Goal: Task Accomplishment & Management: Manage account settings

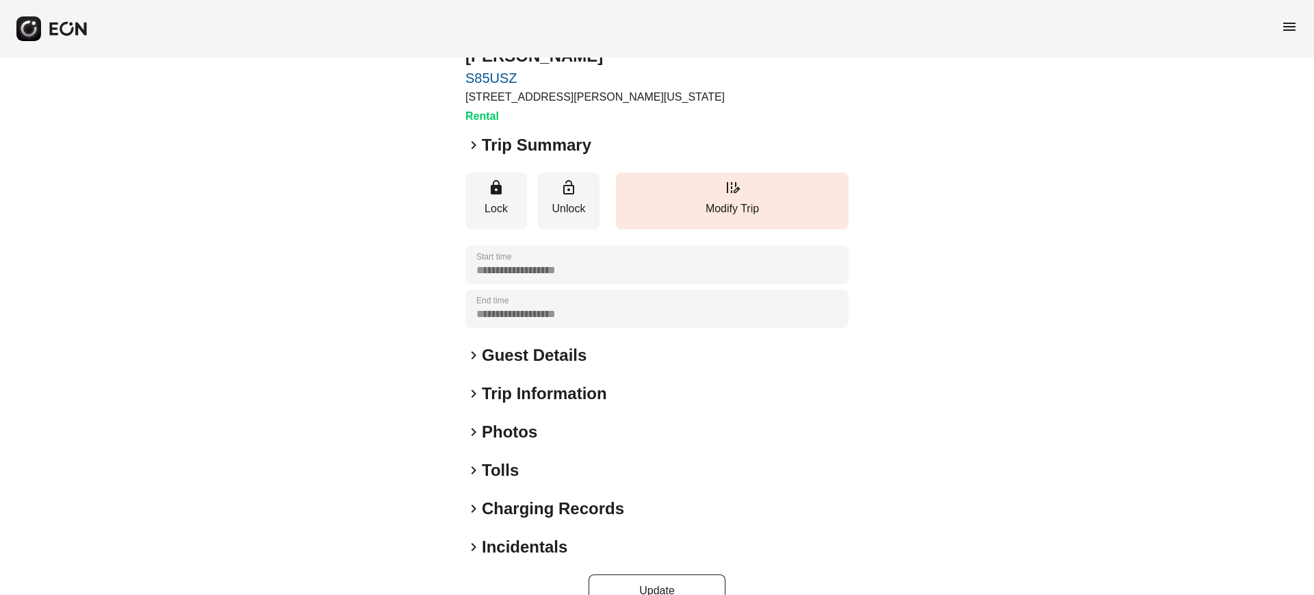
scroll to position [86, 0]
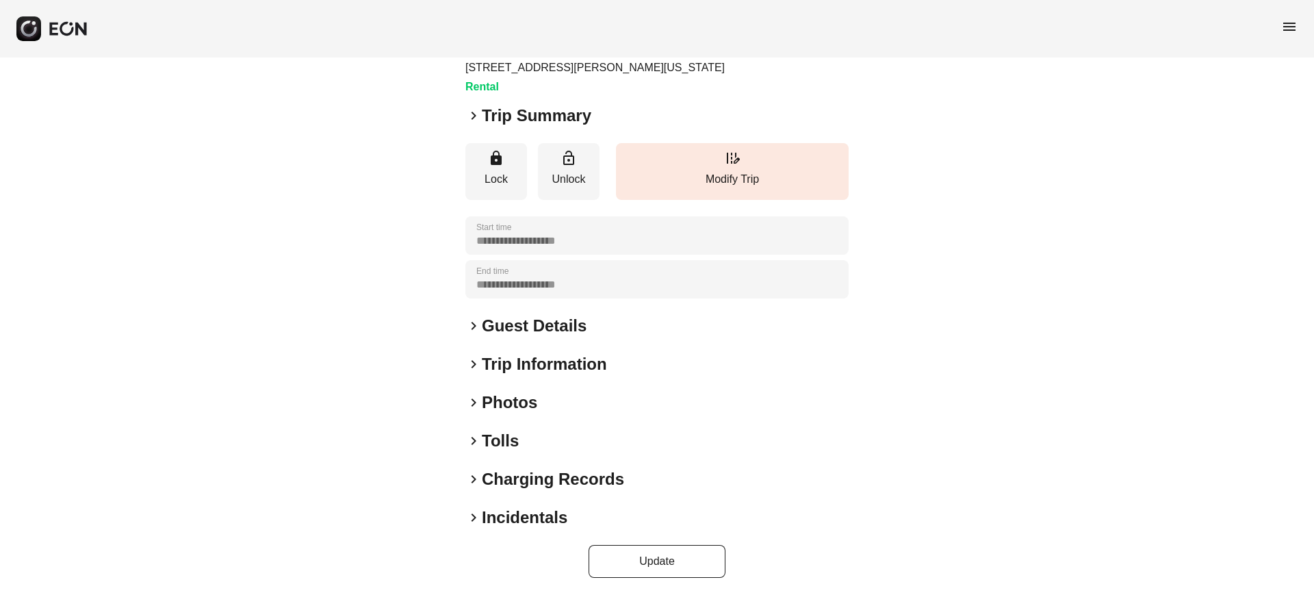
click at [537, 420] on div "**********" at bounding box center [656, 285] width 383 height 586
click at [530, 410] on h2 "Photos" at bounding box center [509, 403] width 55 height 22
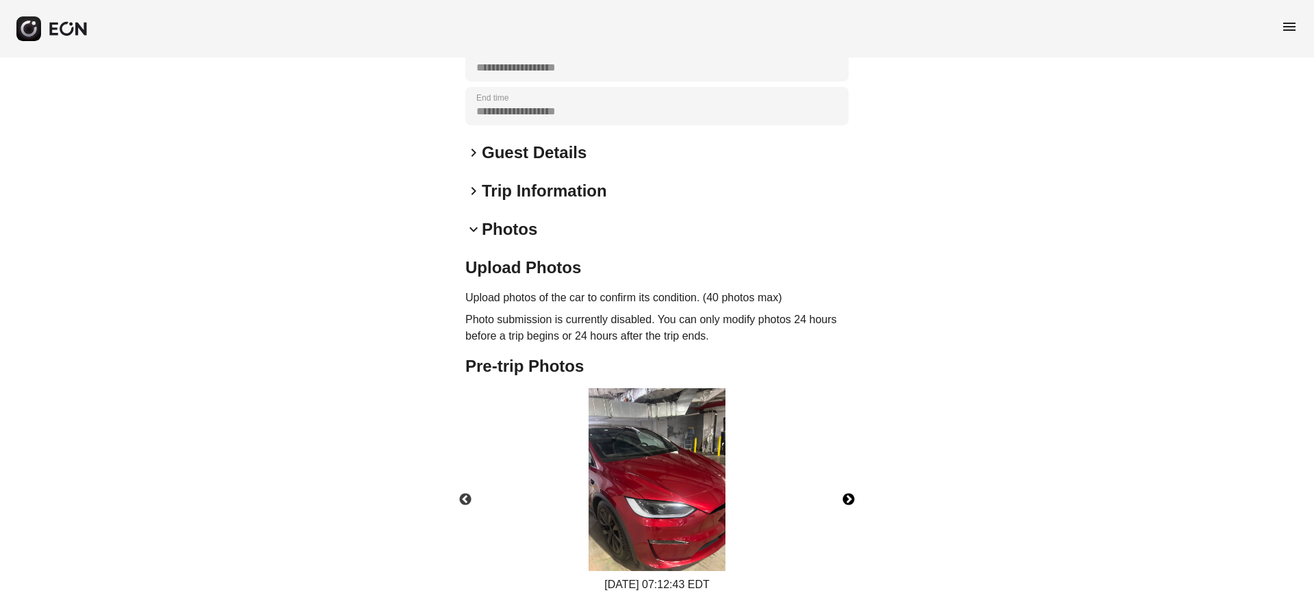
scroll to position [326, 0]
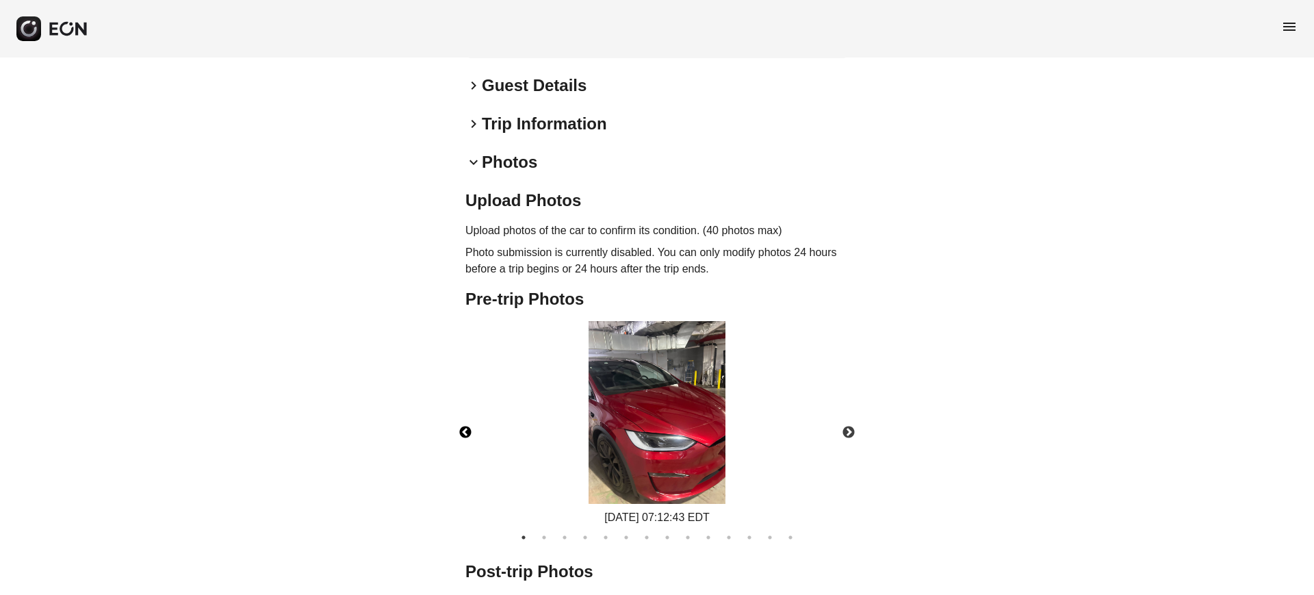
click at [461, 424] on button "Previous" at bounding box center [465, 433] width 48 height 48
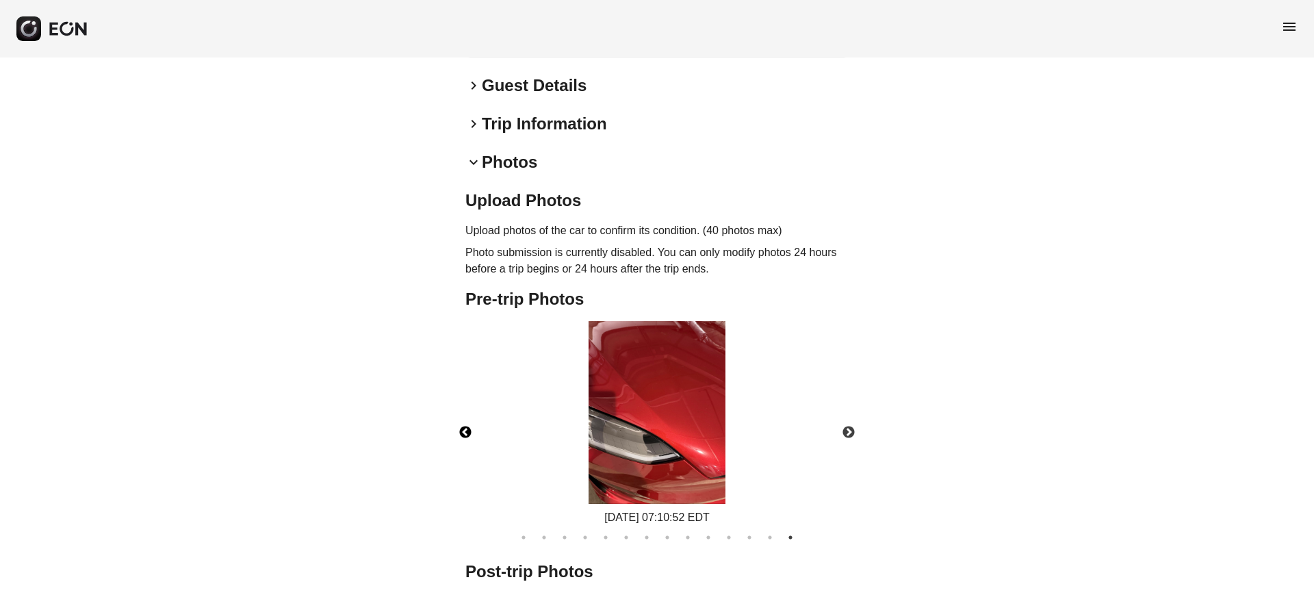
click at [461, 424] on button "Previous" at bounding box center [465, 433] width 48 height 48
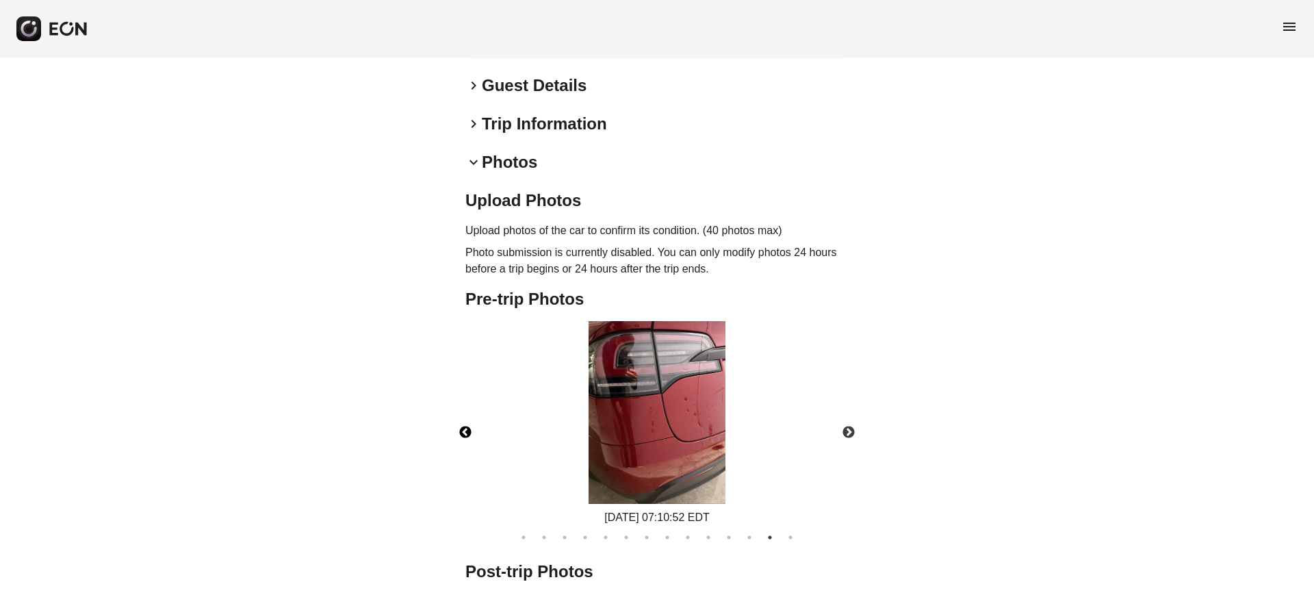
click at [461, 424] on button "Previous" at bounding box center [465, 433] width 48 height 48
click at [463, 420] on button "Previous" at bounding box center [465, 433] width 48 height 48
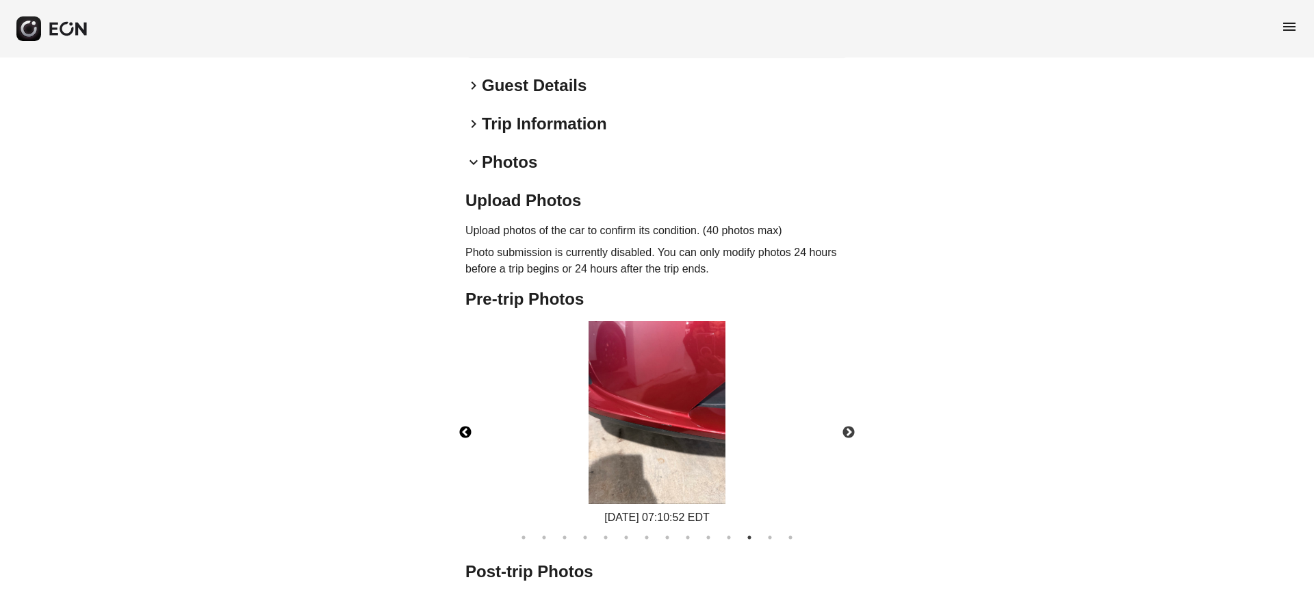
click at [463, 420] on button "Previous" at bounding box center [465, 433] width 48 height 48
click at [464, 420] on button "Previous" at bounding box center [465, 433] width 48 height 48
click at [468, 418] on button "Previous" at bounding box center [465, 433] width 48 height 48
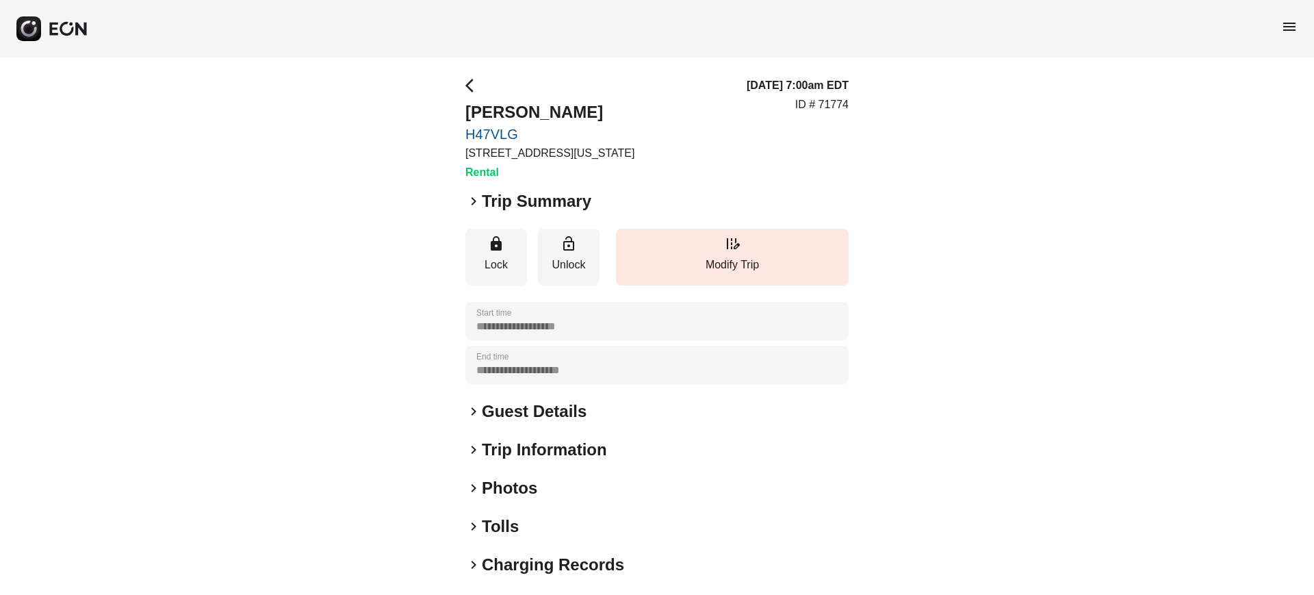
type time "**********"
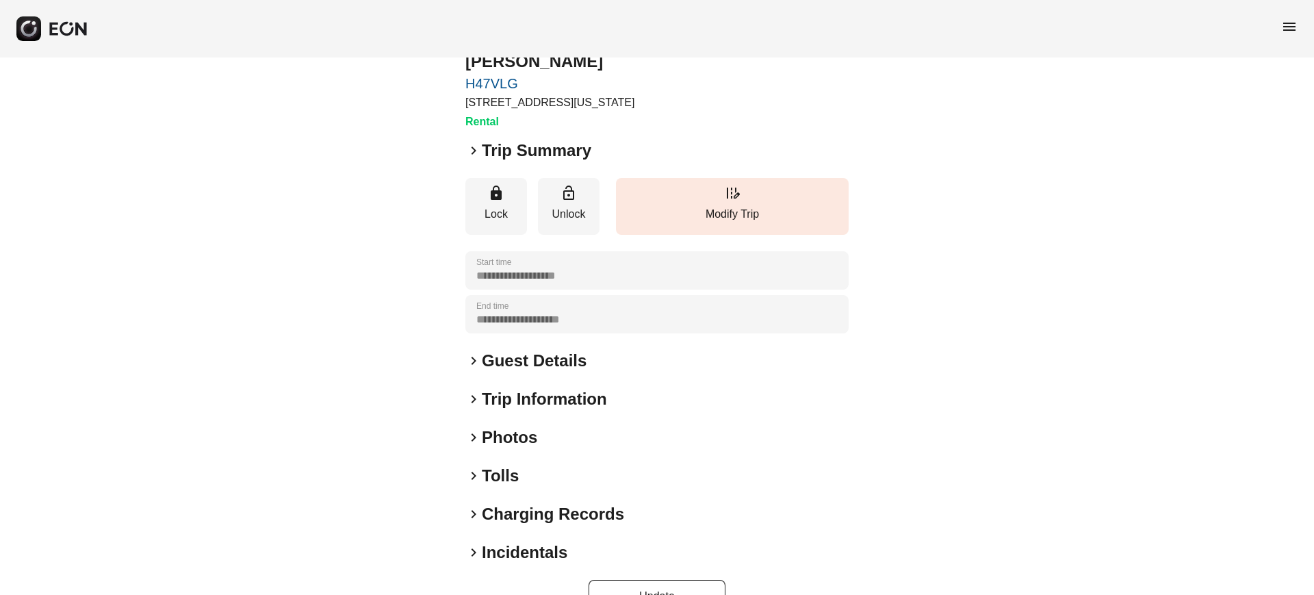
scroll to position [88, 0]
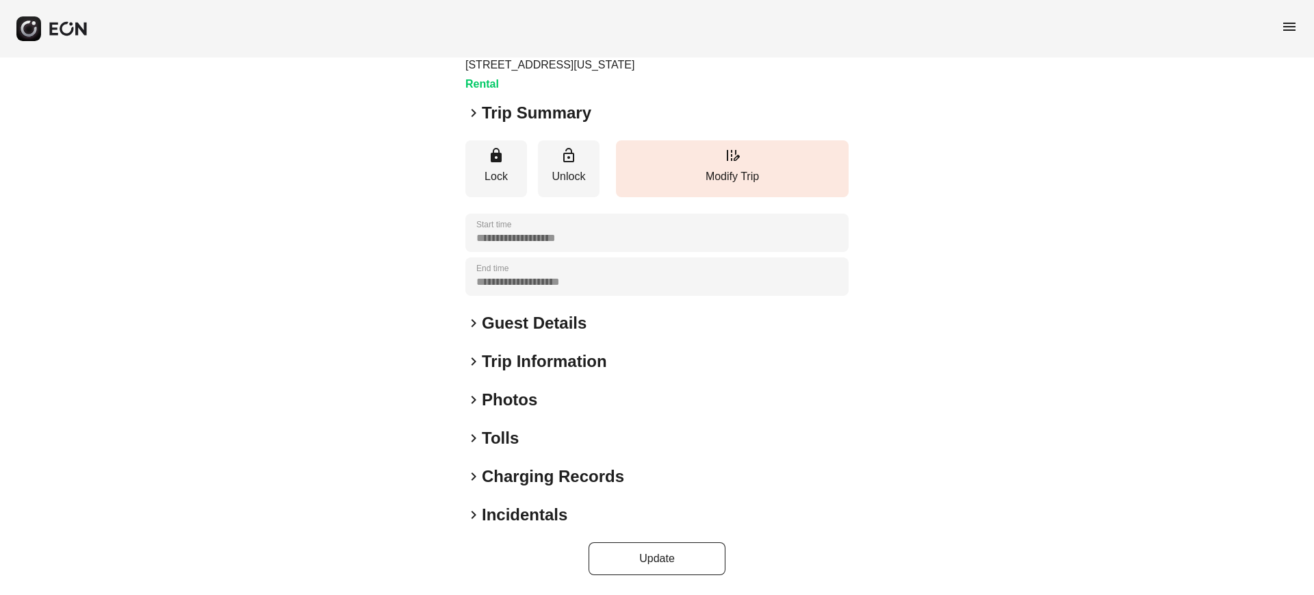
click at [520, 395] on h2 "Photos" at bounding box center [509, 400] width 55 height 22
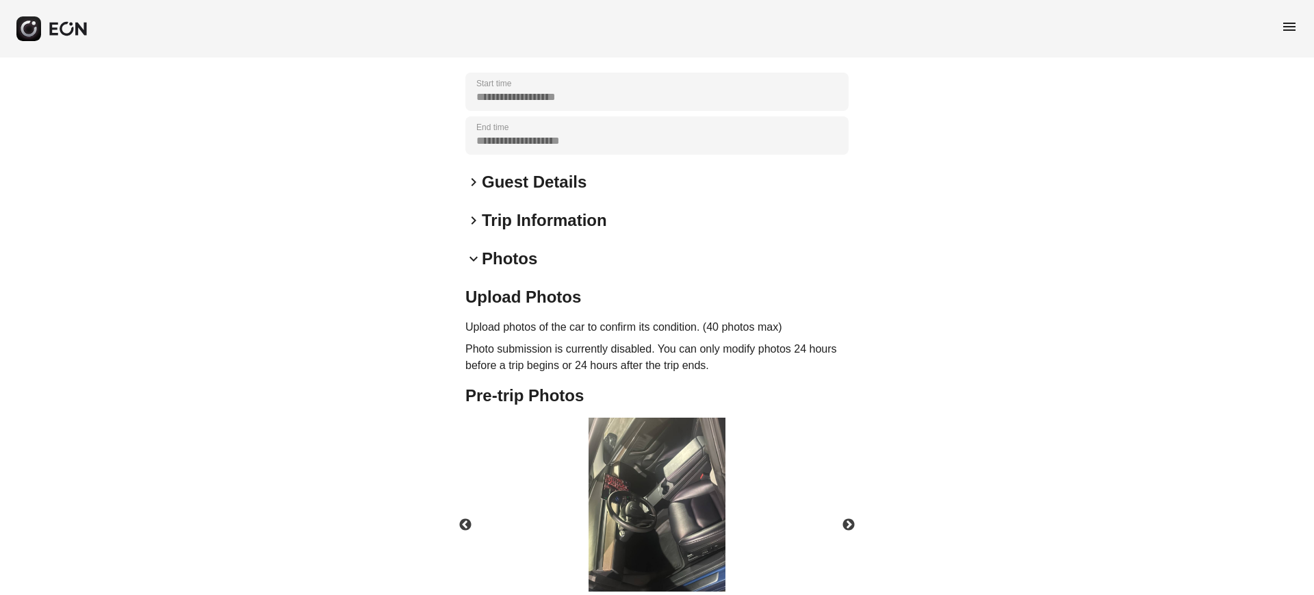
scroll to position [326, 0]
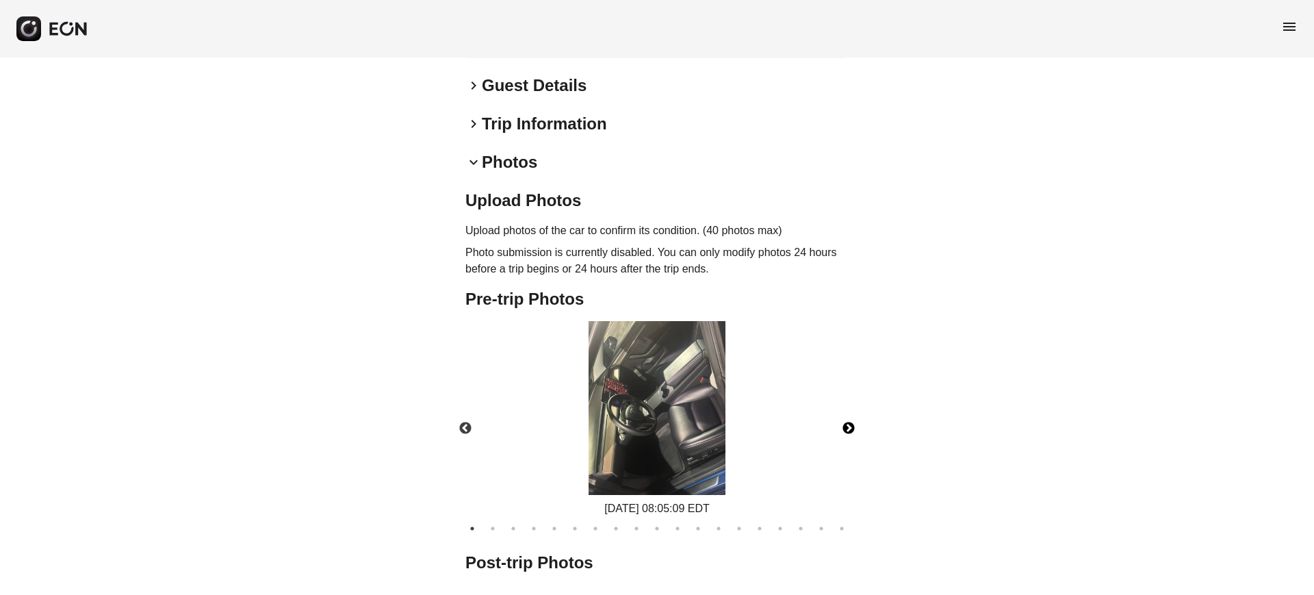
click at [854, 428] on button "Next" at bounding box center [849, 429] width 48 height 48
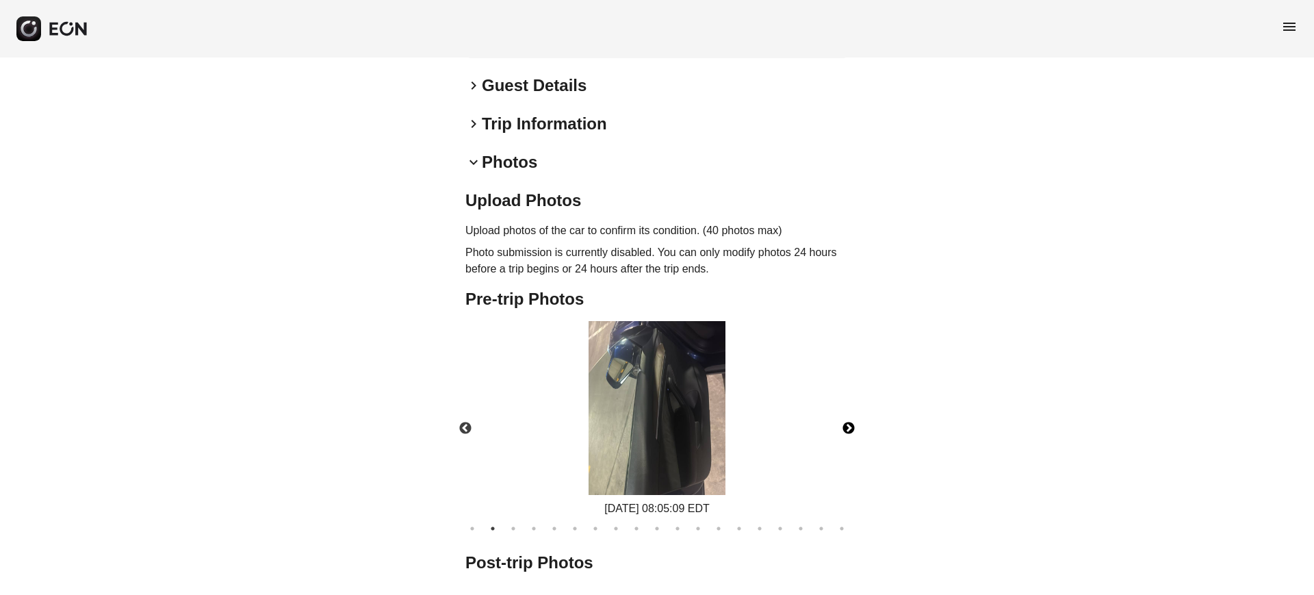
click at [854, 428] on button "Next" at bounding box center [849, 429] width 48 height 48
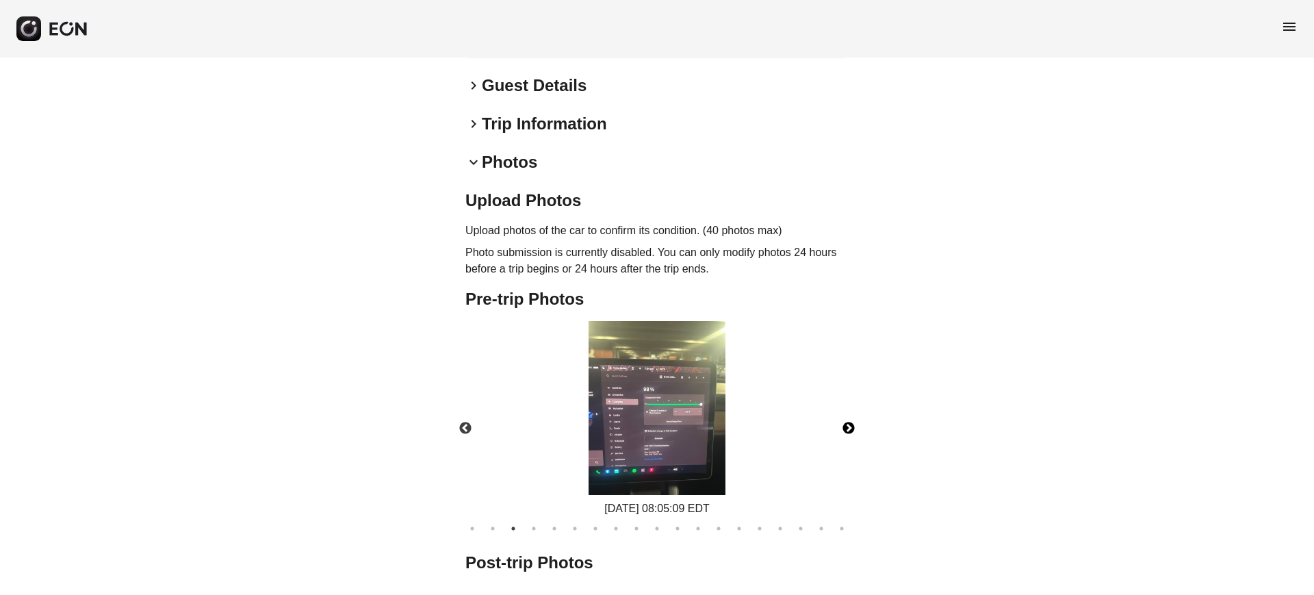
click at [854, 428] on button "Next" at bounding box center [849, 429] width 48 height 48
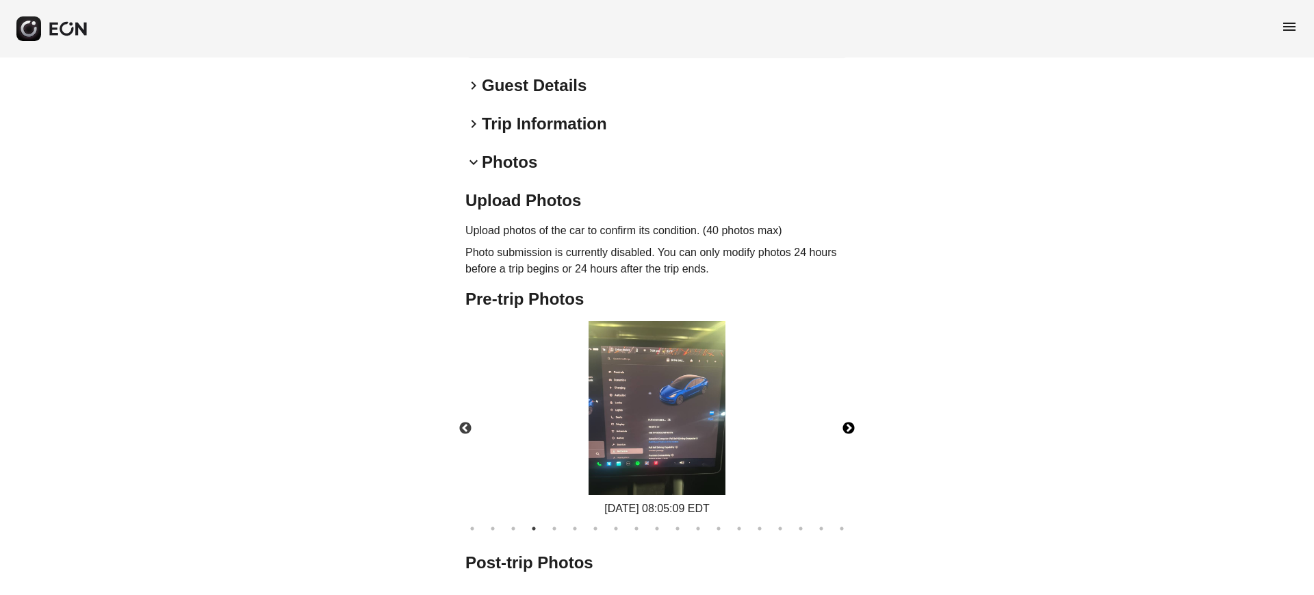
click at [854, 428] on button "Next" at bounding box center [849, 429] width 48 height 48
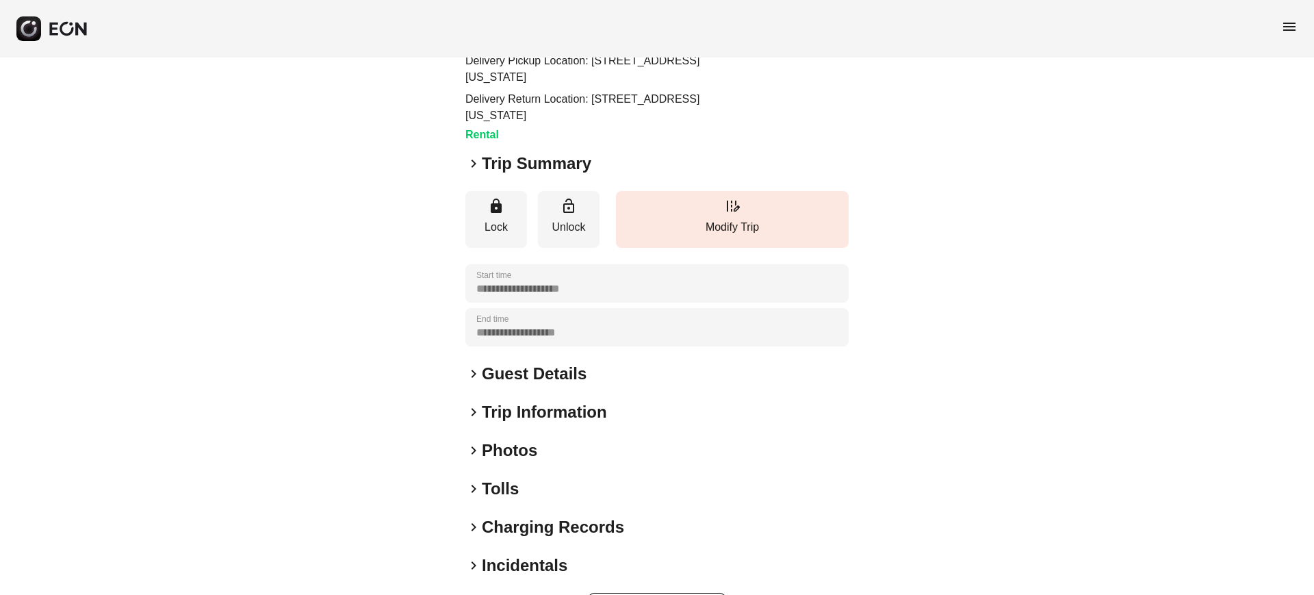
scroll to position [143, 0]
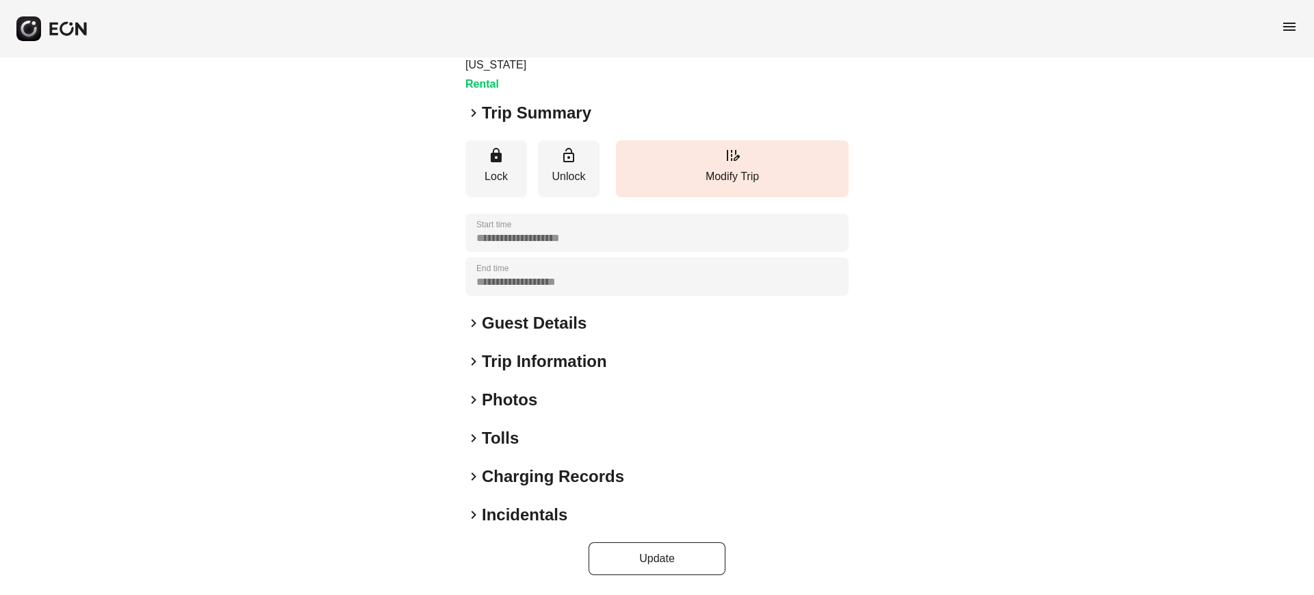
click at [520, 408] on h2 "Photos" at bounding box center [509, 400] width 55 height 22
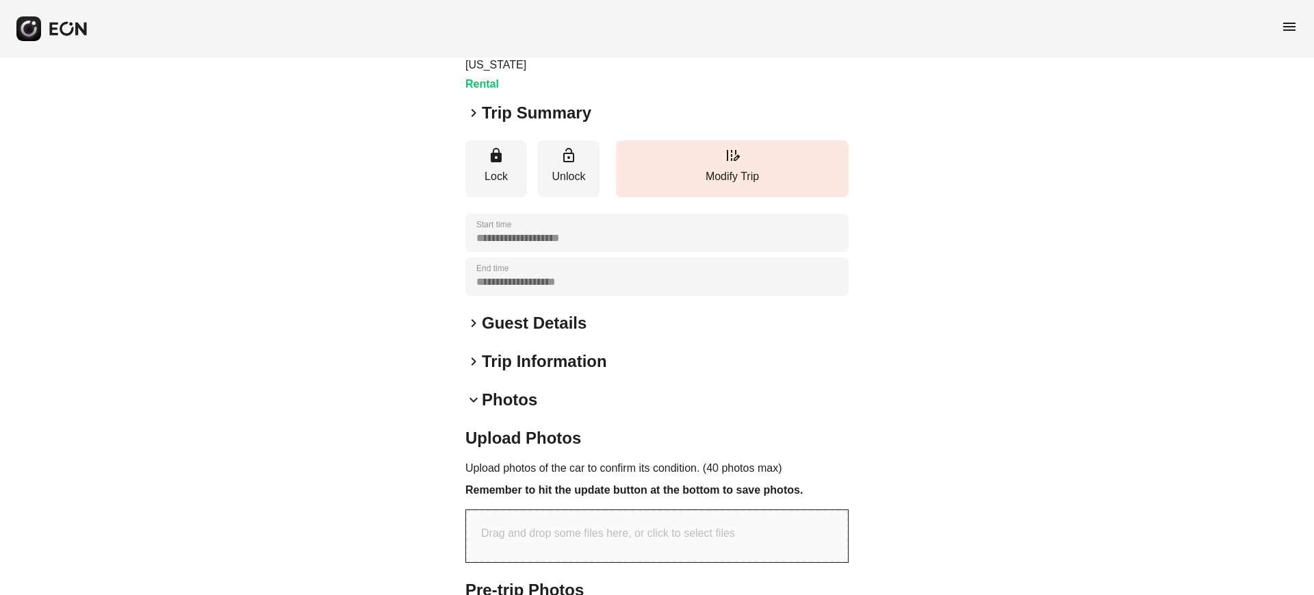
scroll to position [434, 0]
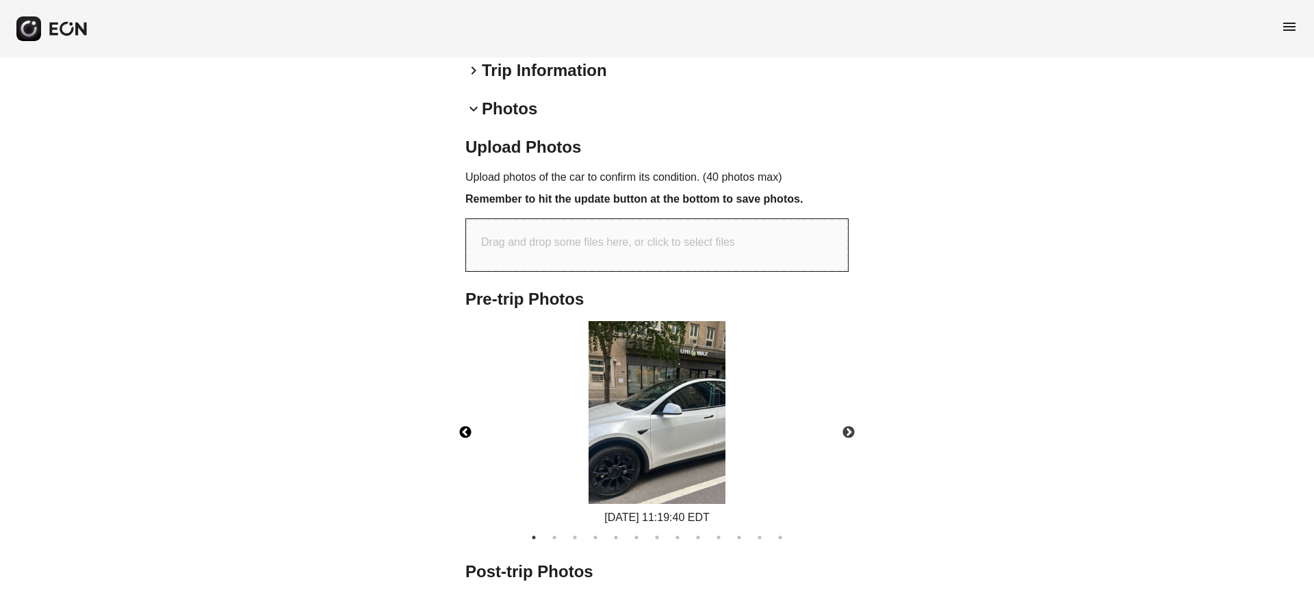
click at [461, 428] on button "Previous" at bounding box center [465, 433] width 48 height 48
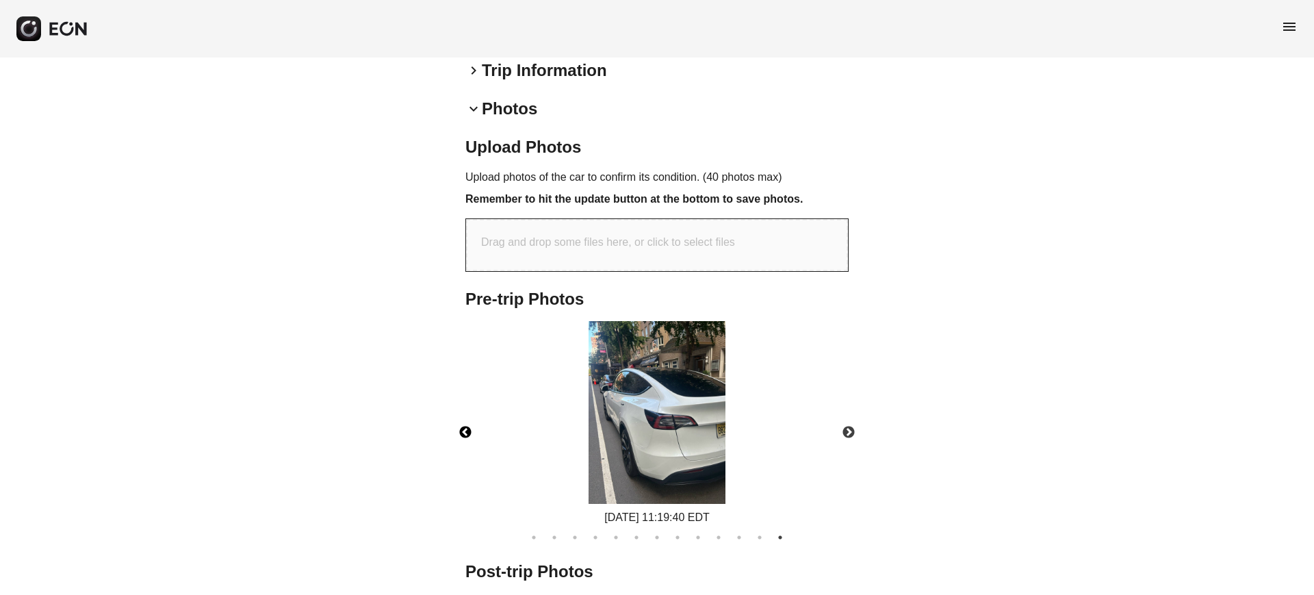
click at [463, 428] on button "Previous" at bounding box center [465, 433] width 48 height 48
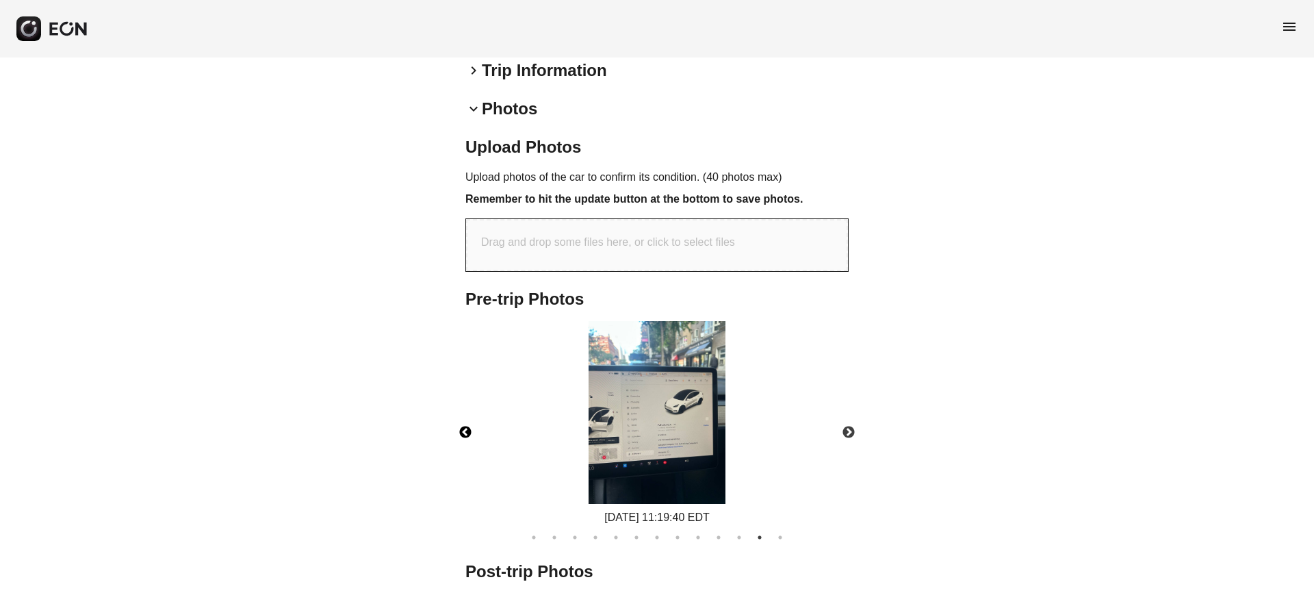
click at [463, 427] on button "Previous" at bounding box center [465, 433] width 48 height 48
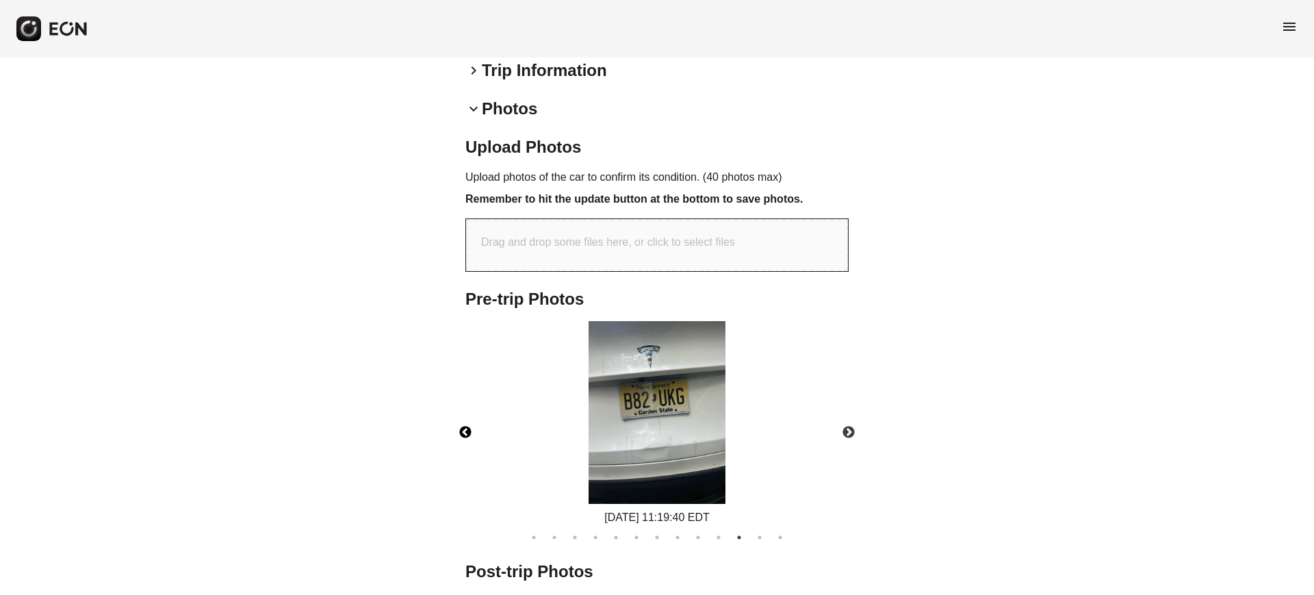
click at [463, 427] on button "Previous" at bounding box center [465, 433] width 48 height 48
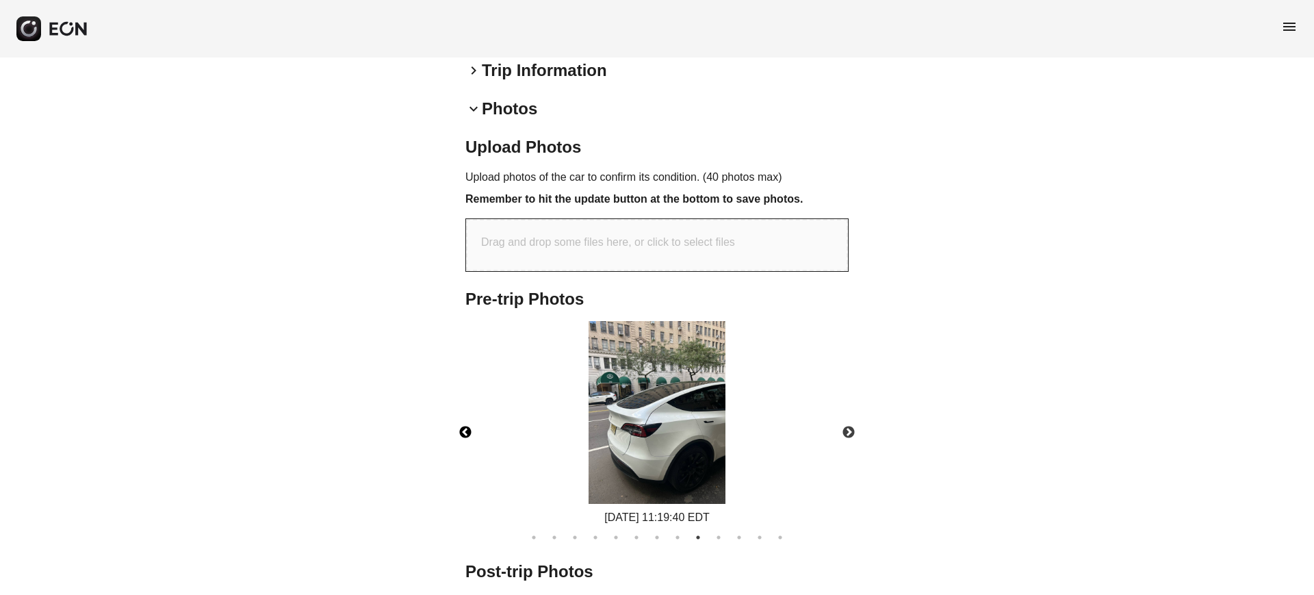
click at [463, 427] on button "Previous" at bounding box center [465, 433] width 48 height 48
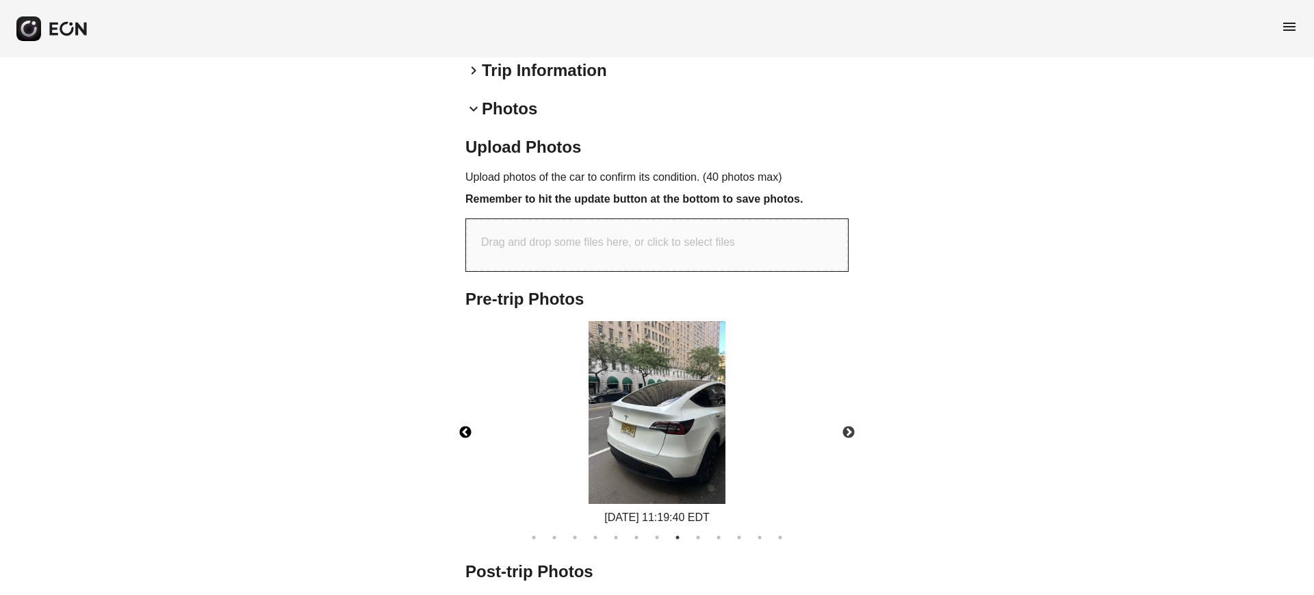
click at [463, 427] on button "Previous" at bounding box center [465, 433] width 48 height 48
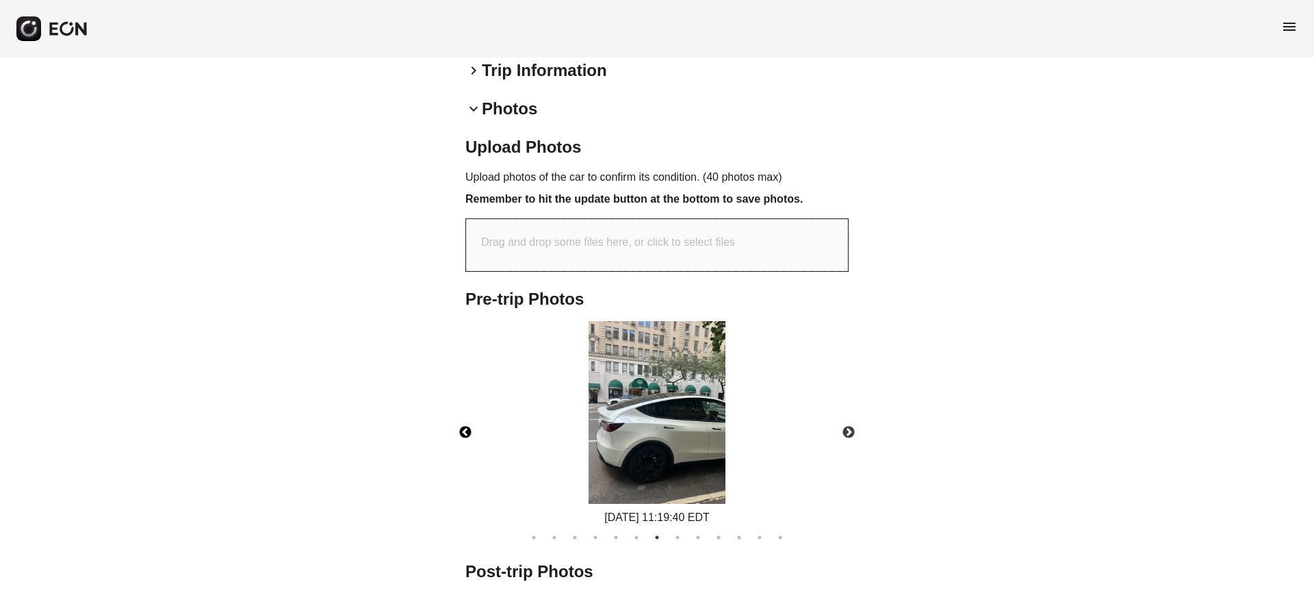
click at [463, 427] on button "Previous" at bounding box center [465, 433] width 48 height 48
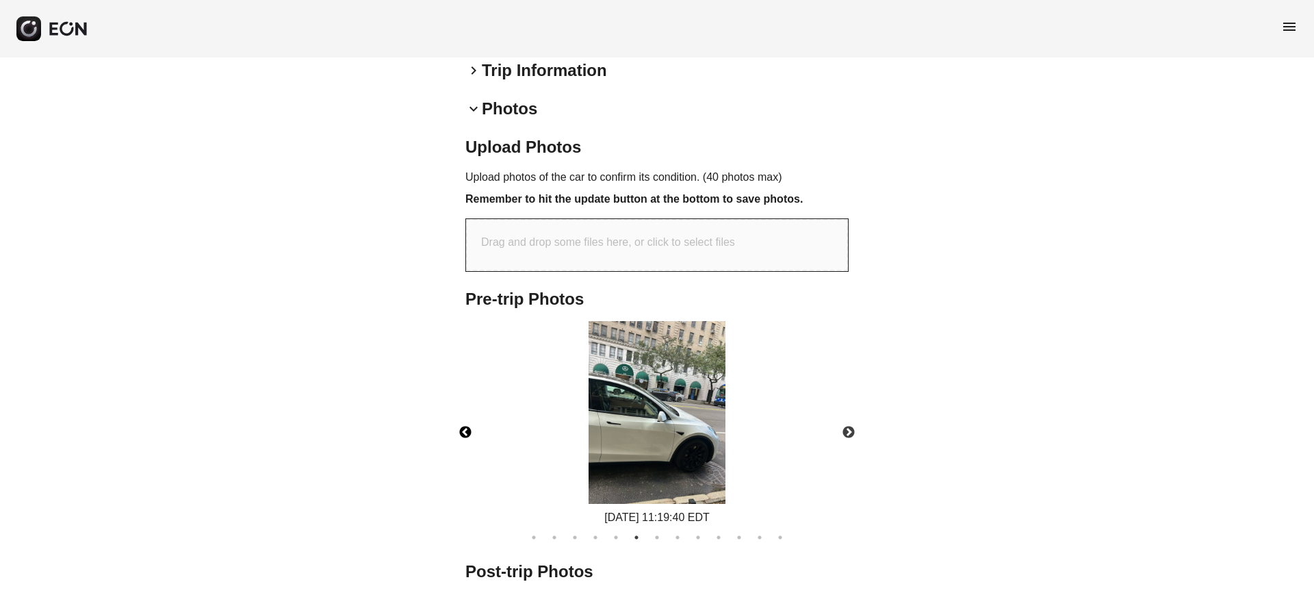
click at [463, 427] on button "Previous" at bounding box center [465, 433] width 48 height 48
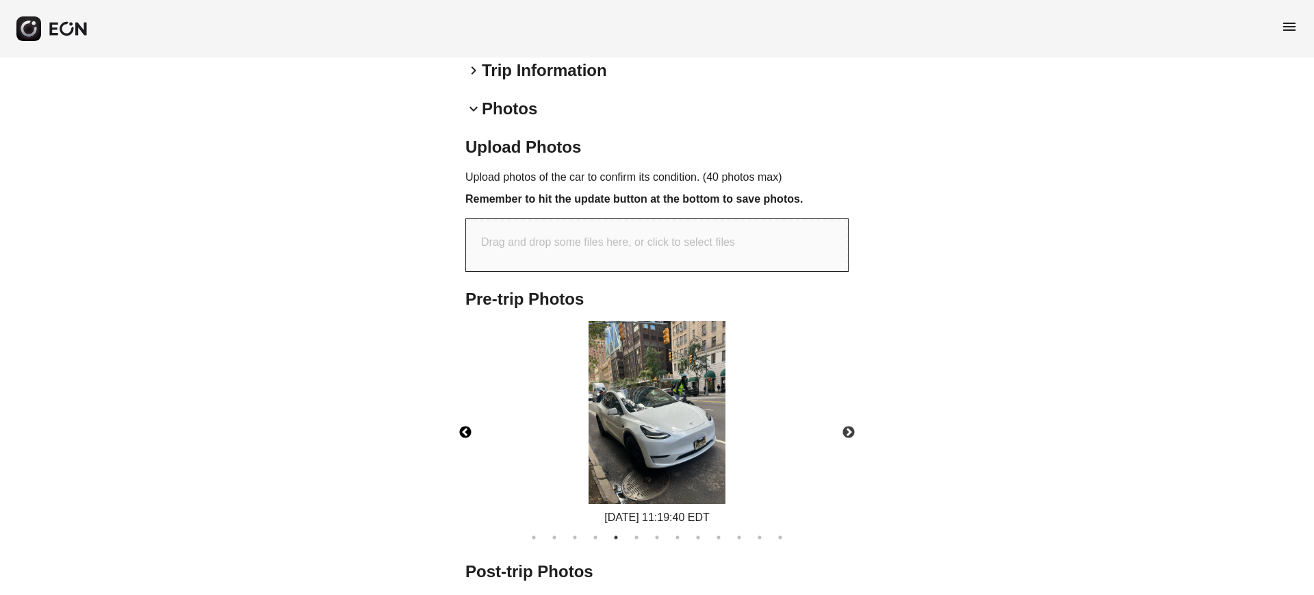
click at [468, 423] on button "Previous" at bounding box center [465, 433] width 48 height 48
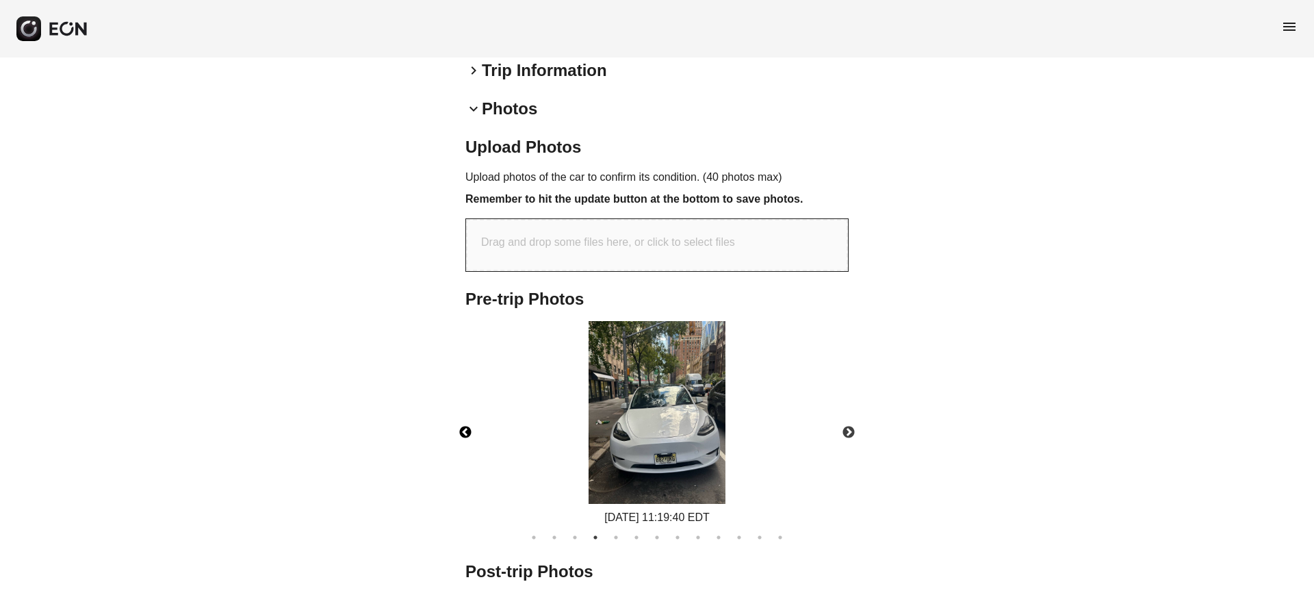
drag, startPoint x: 461, startPoint y: 423, endPoint x: 448, endPoint y: 424, distance: 13.7
click at [454, 423] on button "Previous" at bounding box center [465, 433] width 48 height 48
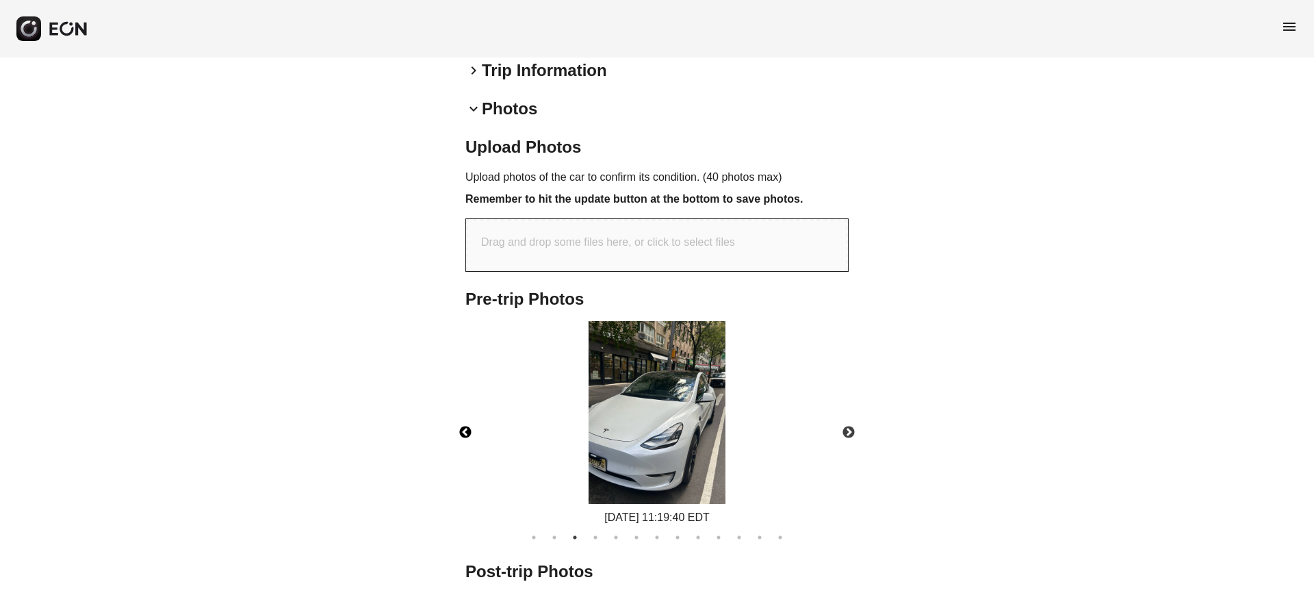
click at [461, 430] on button "Previous" at bounding box center [465, 433] width 48 height 48
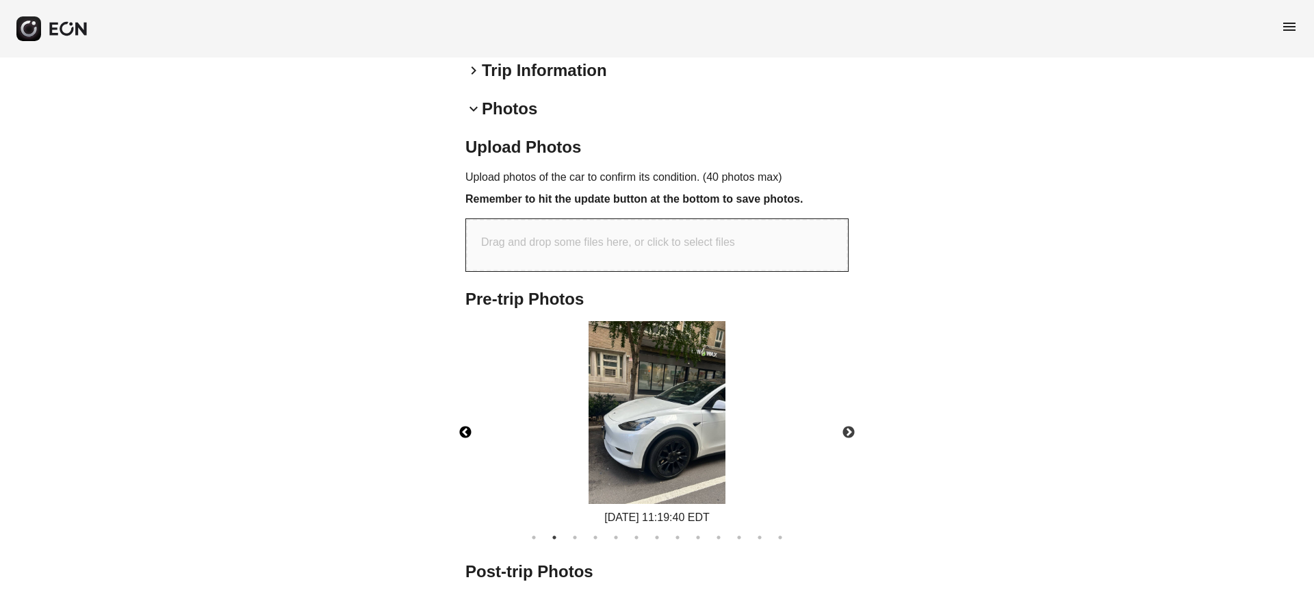
click at [463, 430] on button "Previous" at bounding box center [465, 433] width 48 height 48
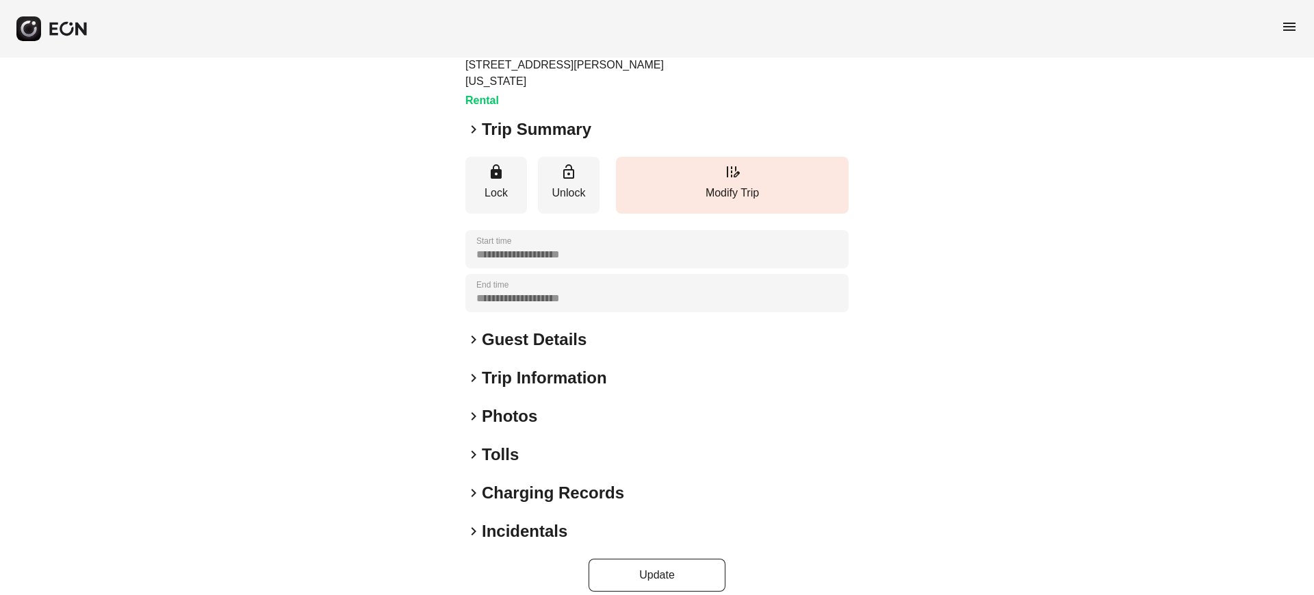
click at [514, 405] on h2 "Photos" at bounding box center [509, 416] width 55 height 22
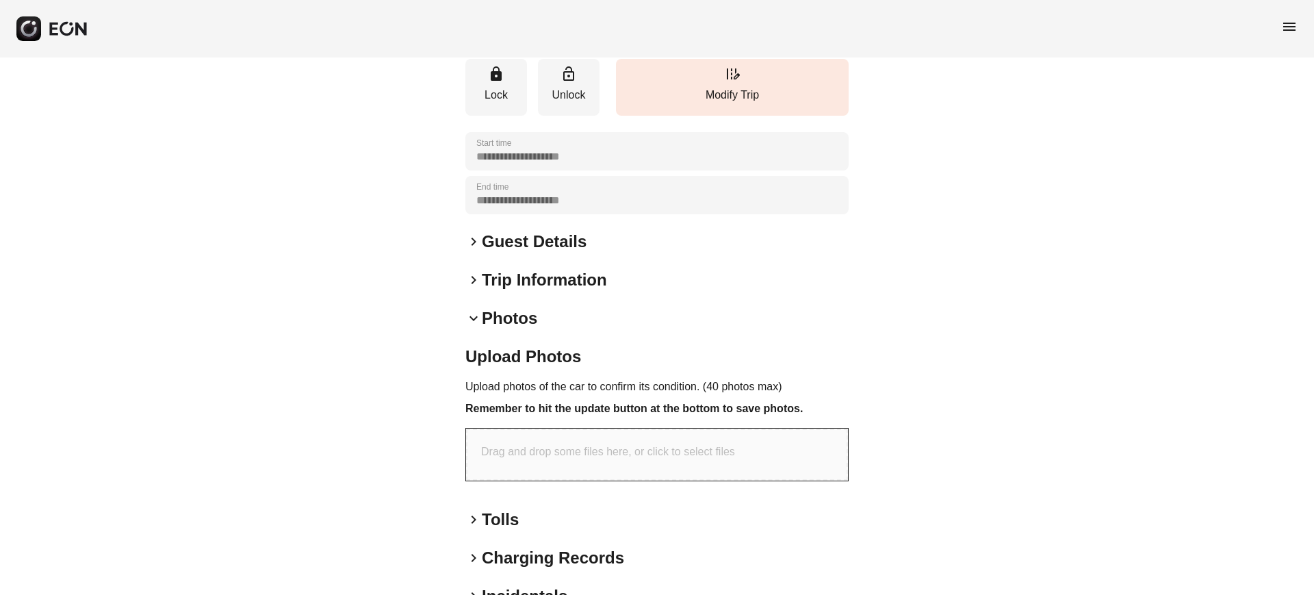
scroll to position [251, 0]
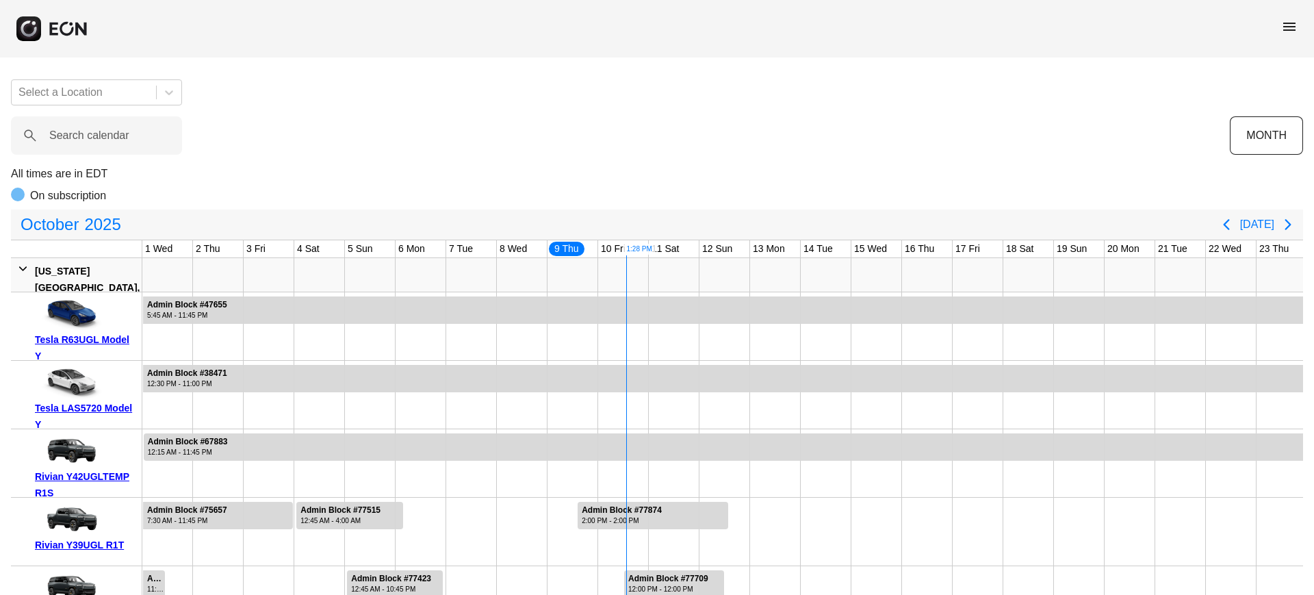
scroll to position [0, 277]
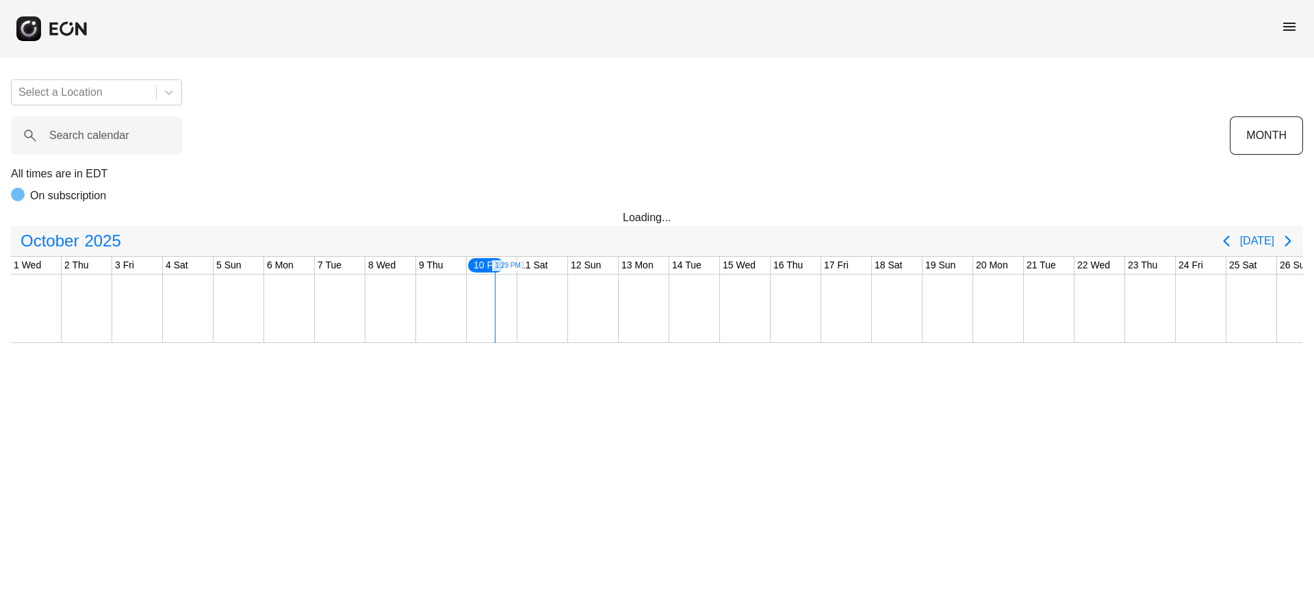
scroll to position [0, 277]
